Goal: Navigation & Orientation: Go to known website

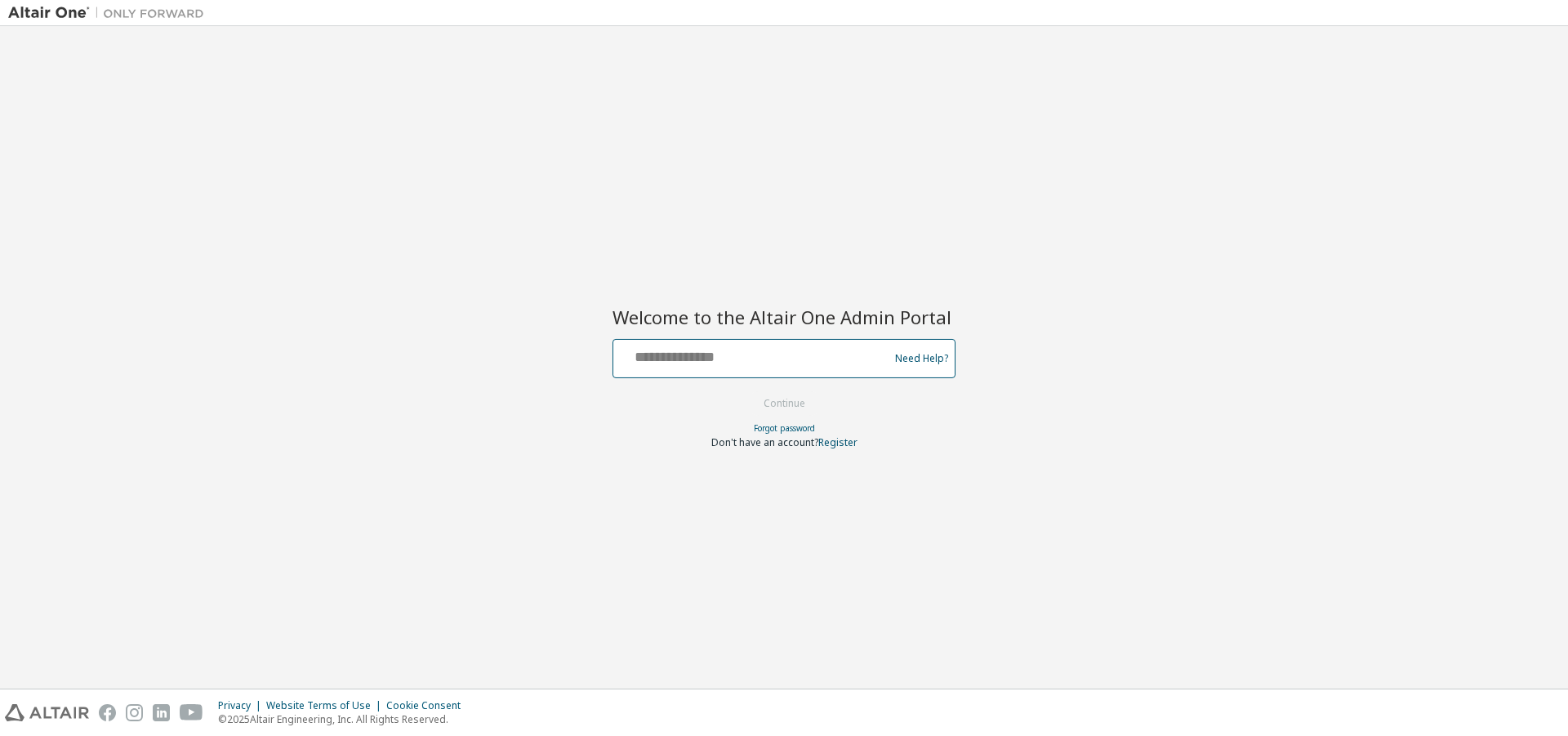
click at [705, 359] on input "text" at bounding box center [753, 355] width 267 height 23
type input "**********"
click at [801, 408] on button "Continue" at bounding box center [784, 403] width 76 height 24
